Goal: Task Accomplishment & Management: Use online tool/utility

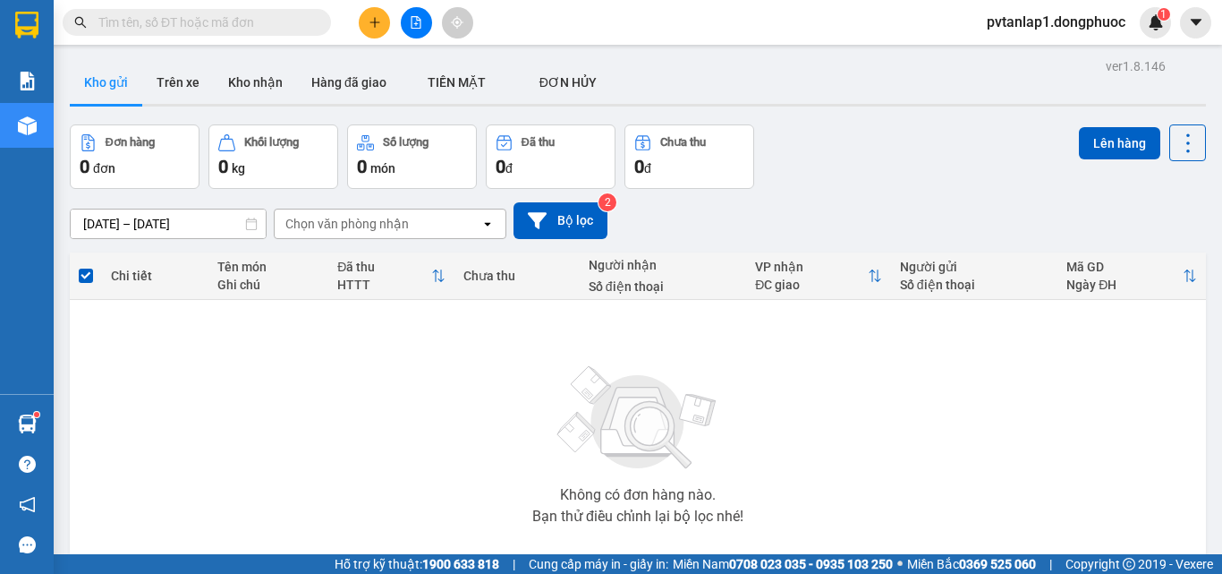
click at [384, 27] on button at bounding box center [374, 22] width 31 height 31
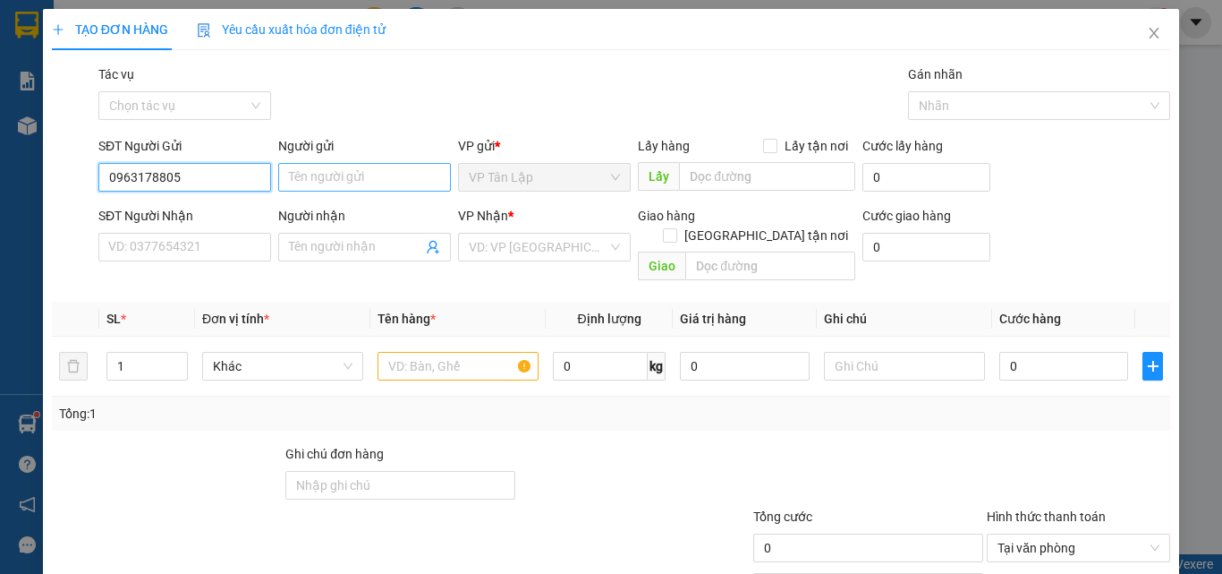
type input "0963178805"
click at [345, 177] on input "Người gửi" at bounding box center [364, 177] width 173 height 29
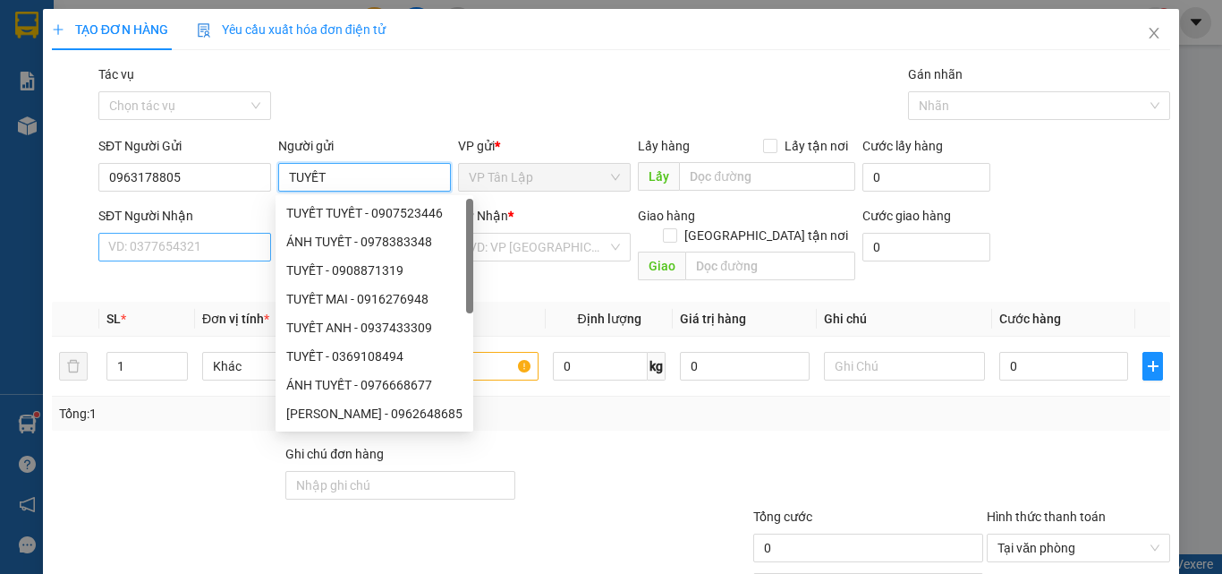
type input "TUYẾT"
click at [242, 257] on input "SĐT Người Nhận" at bounding box center [184, 247] width 173 height 29
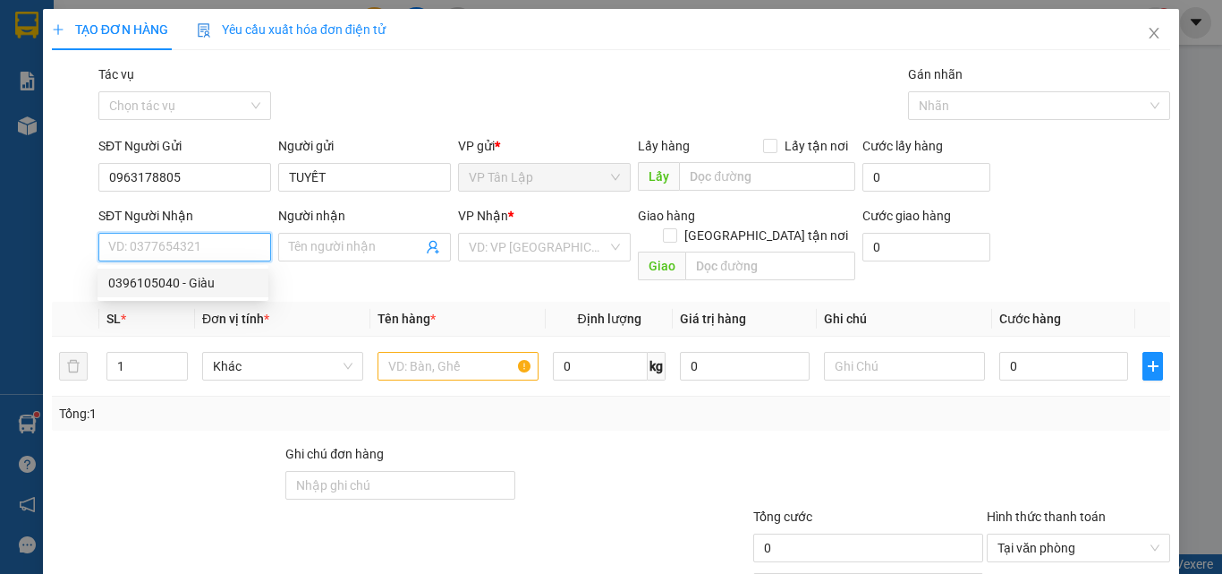
drag, startPoint x: 193, startPoint y: 285, endPoint x: 182, endPoint y: 273, distance: 17.1
click at [192, 286] on div "0396105040 - Giàu" at bounding box center [182, 283] width 149 height 20
type input "0396105040"
type input "Giàu"
type input "25.000"
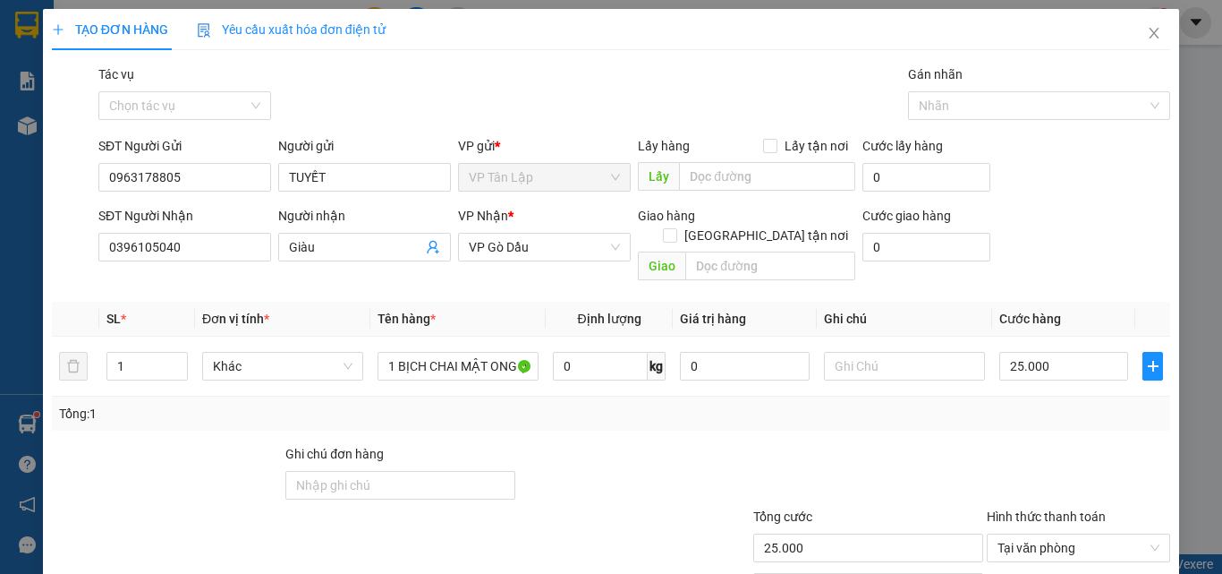
click at [515, 302] on th "Tên hàng *" at bounding box center [457, 319] width 175 height 35
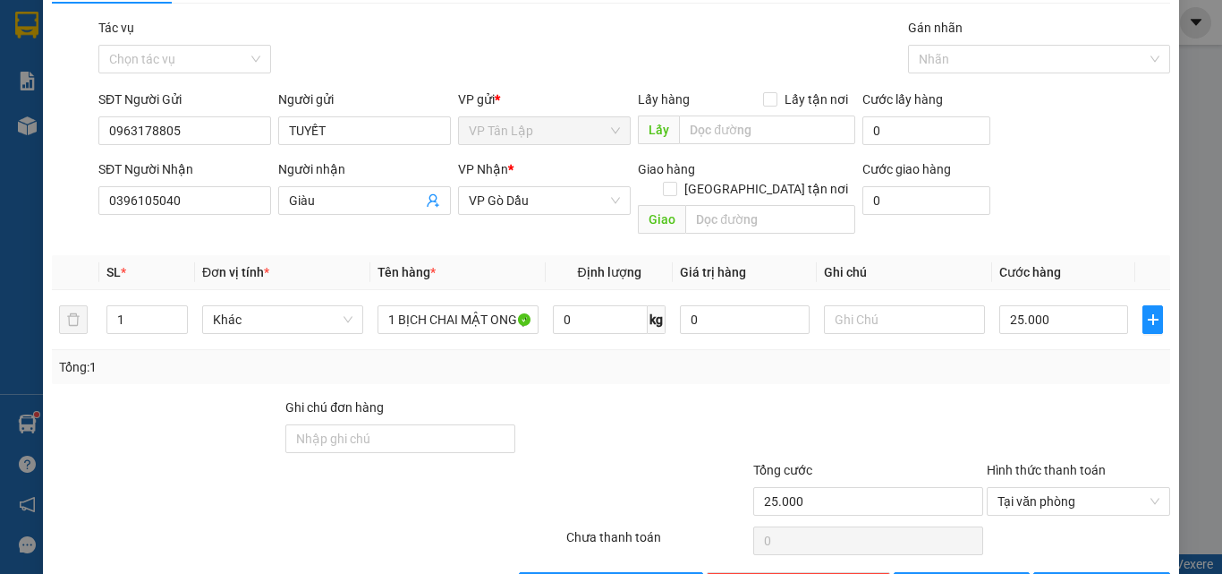
scroll to position [89, 0]
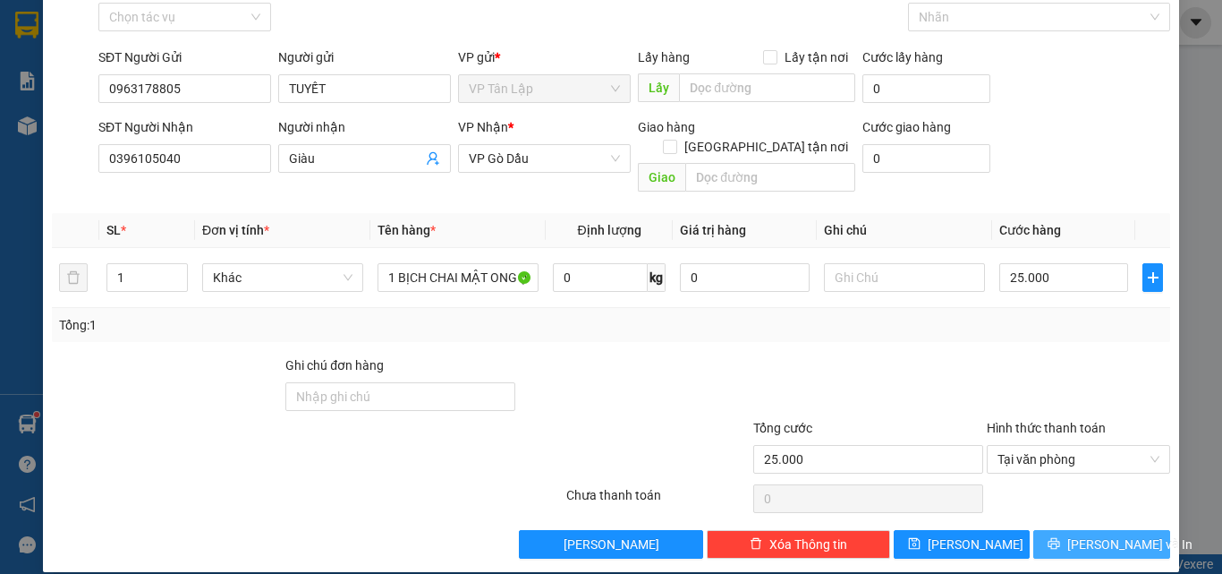
click at [1060, 537] on icon "printer" at bounding box center [1054, 543] width 13 height 13
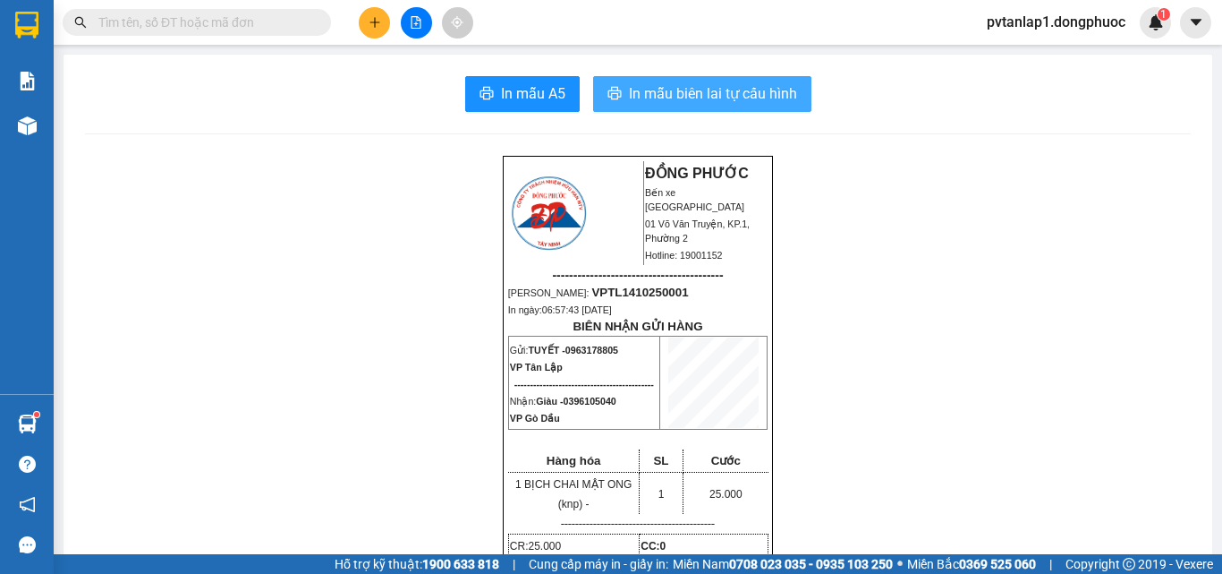
click at [695, 83] on span "In mẫu biên lai tự cấu hình" at bounding box center [713, 93] width 168 height 22
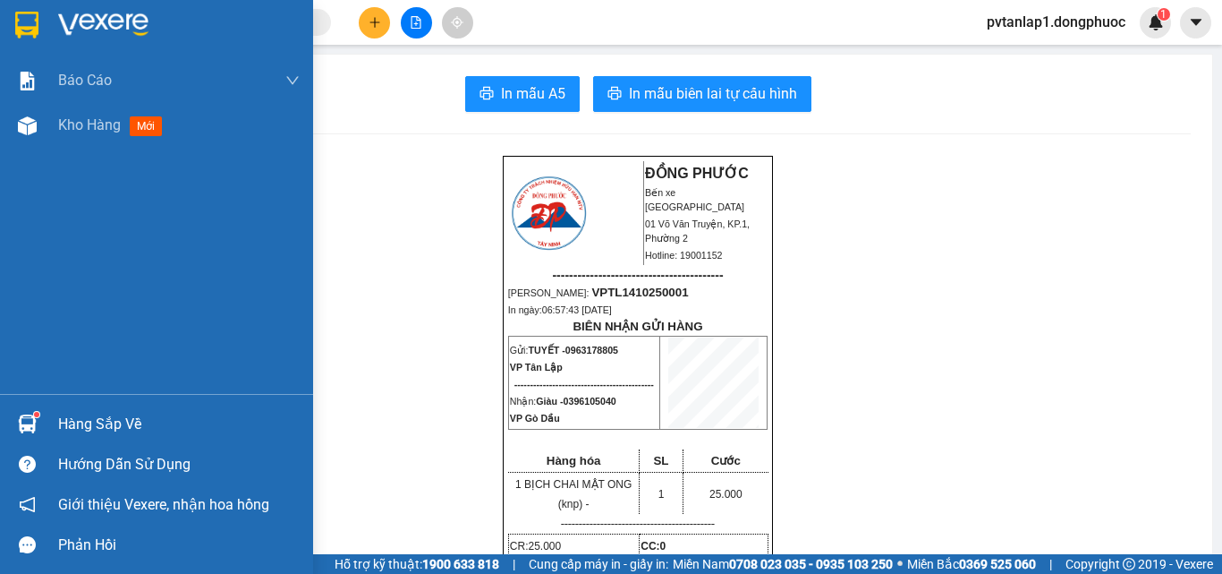
click at [8, 32] on div at bounding box center [156, 29] width 313 height 58
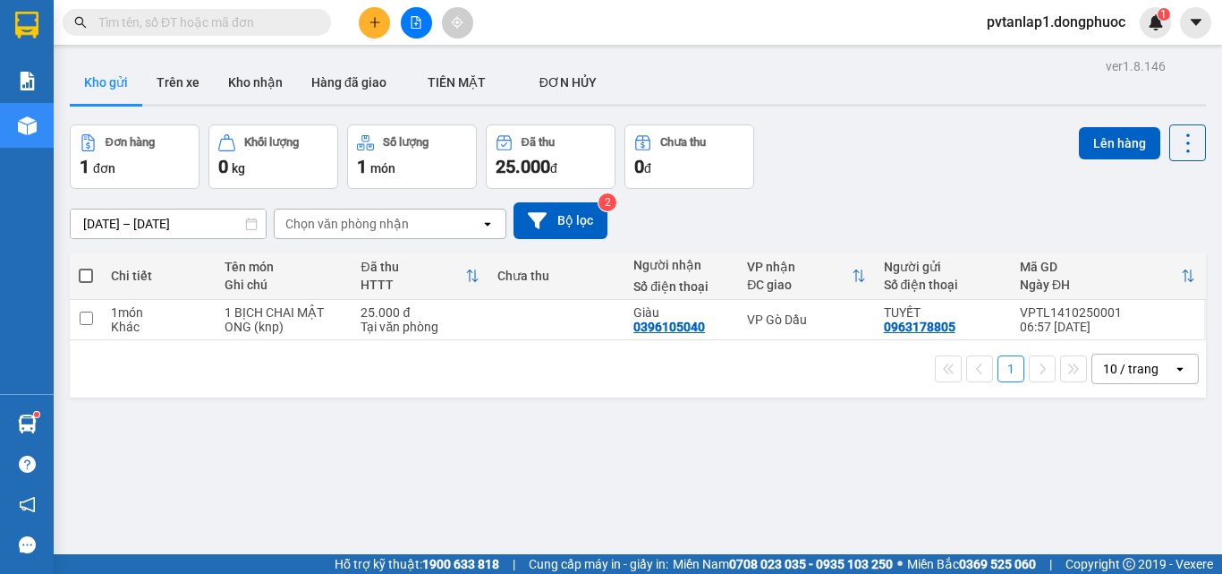
click at [123, 363] on div "1 10 / trang open" at bounding box center [638, 368] width 1122 height 30
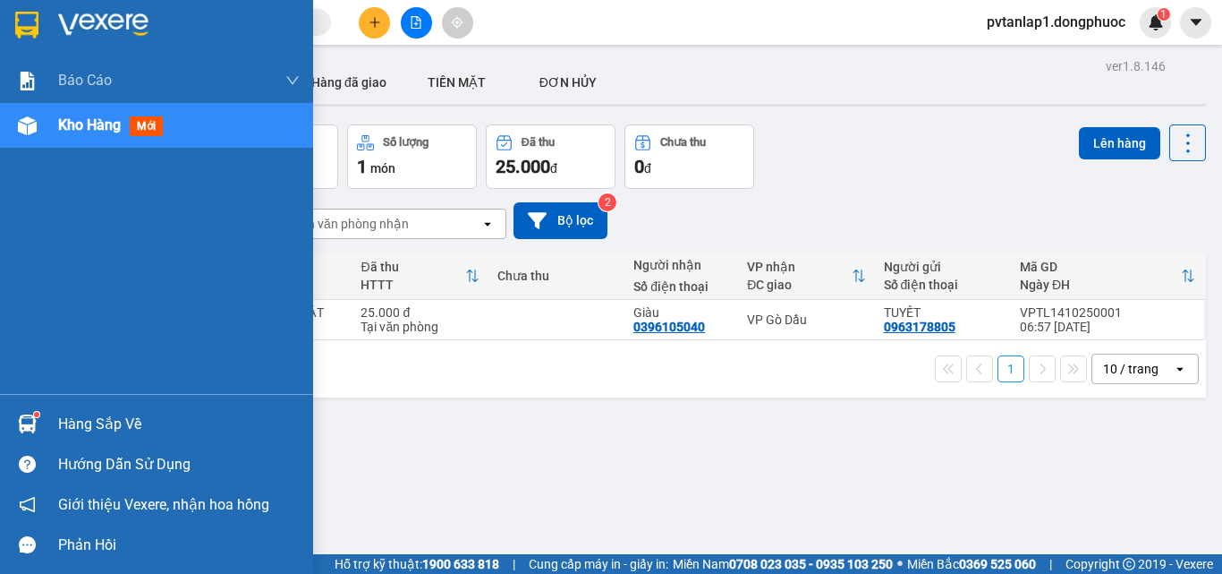
click at [40, 430] on div at bounding box center [27, 423] width 31 height 31
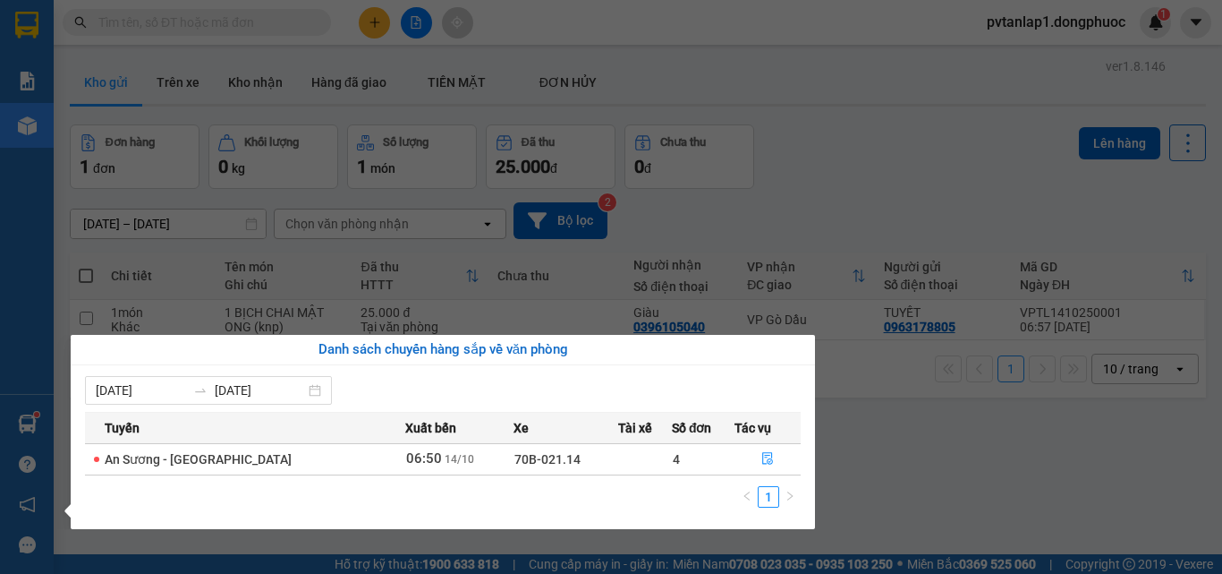
click at [821, 191] on section "Kết quả tìm kiếm ( 0 ) Bộ lọc Ngày tạo đơn gần nhất No Data pvtanlap1.dongphuoc…" at bounding box center [611, 287] width 1222 height 574
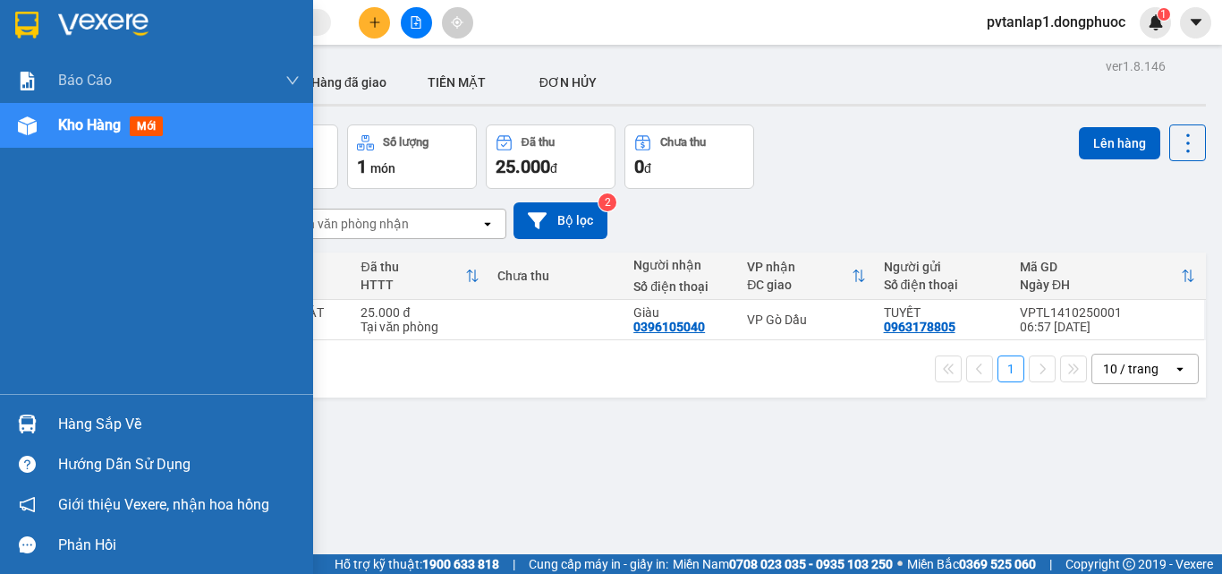
click at [7, 407] on div "Hàng sắp về" at bounding box center [156, 424] width 313 height 40
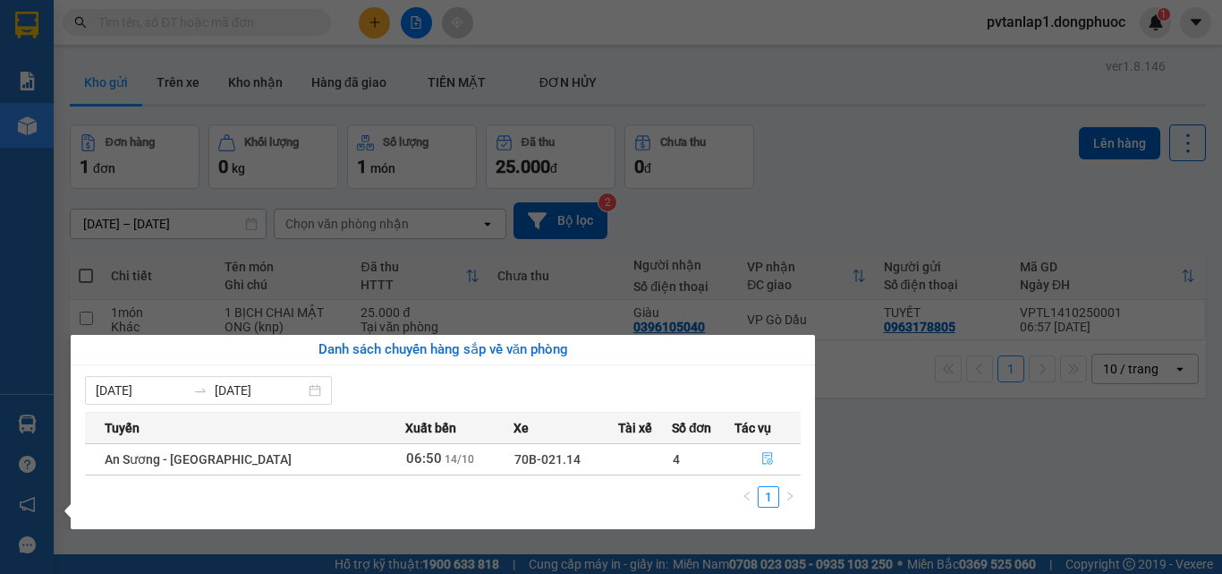
click at [766, 464] on icon "file-done" at bounding box center [767, 459] width 11 height 13
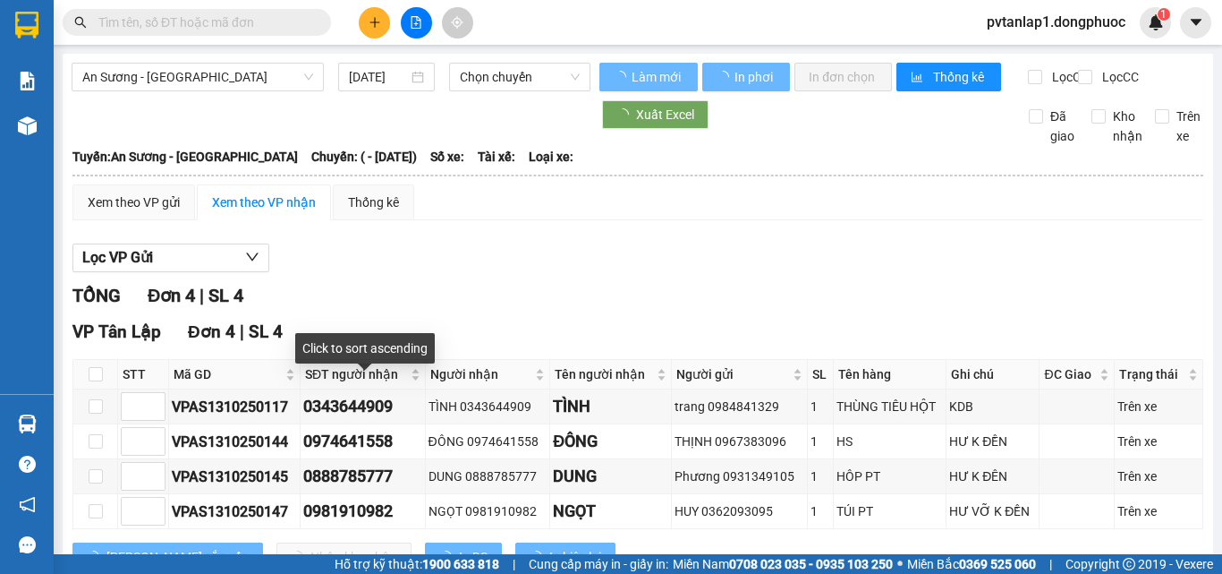
type input "[DATE]"
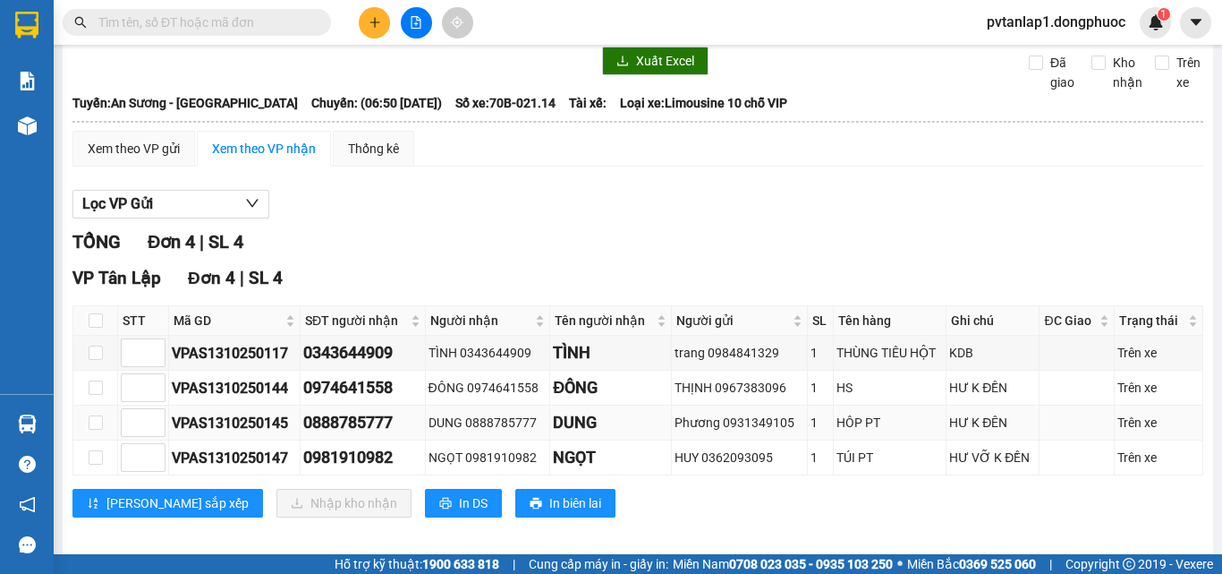
scroll to position [82, 0]
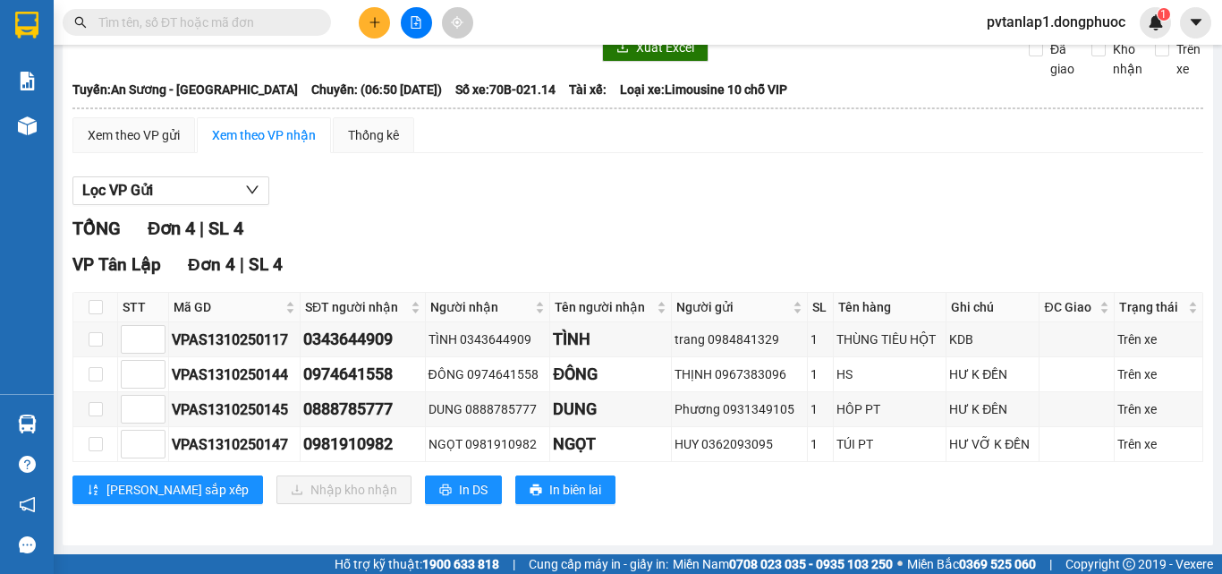
click at [1093, 194] on div "Lọc VP Gửi" at bounding box center [637, 191] width 1131 height 30
